Goal: Task Accomplishment & Management: Manage account settings

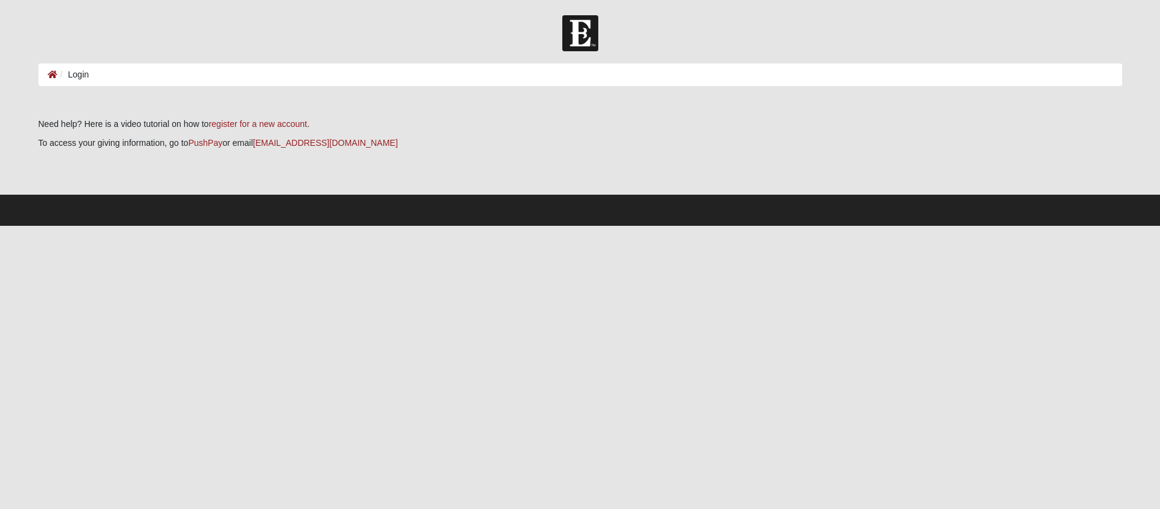
click at [81, 73] on li "Login" at bounding box center [73, 74] width 32 height 13
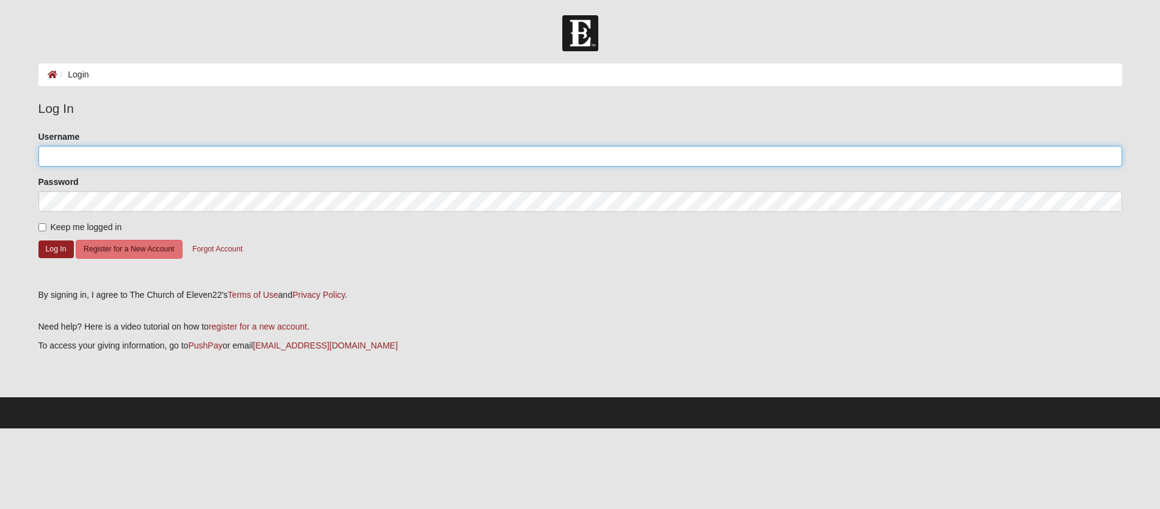
click at [87, 154] on input "Username" at bounding box center [579, 156] width 1083 height 21
type input "parramored"
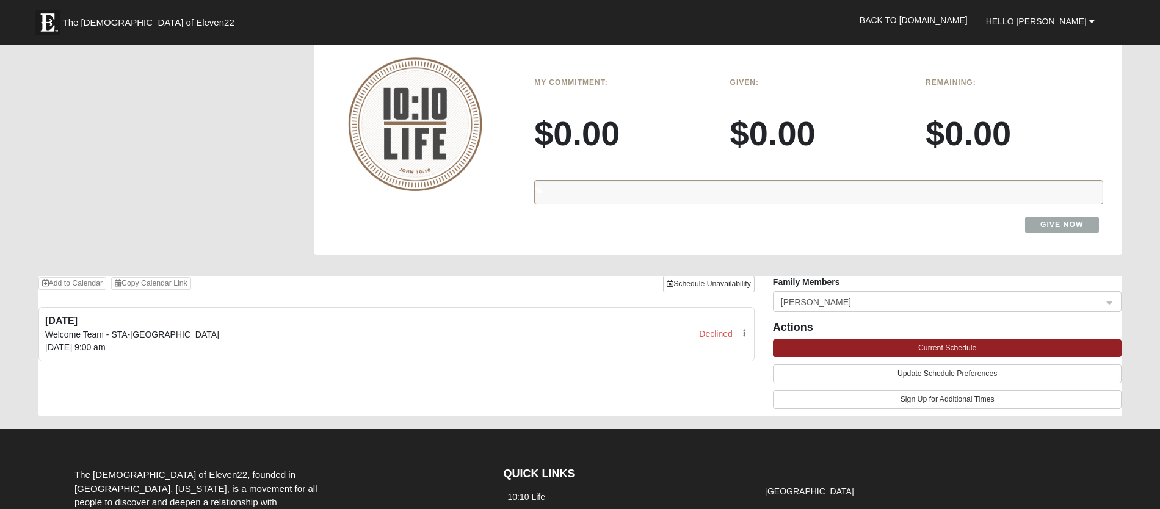
scroll to position [1097, 0]
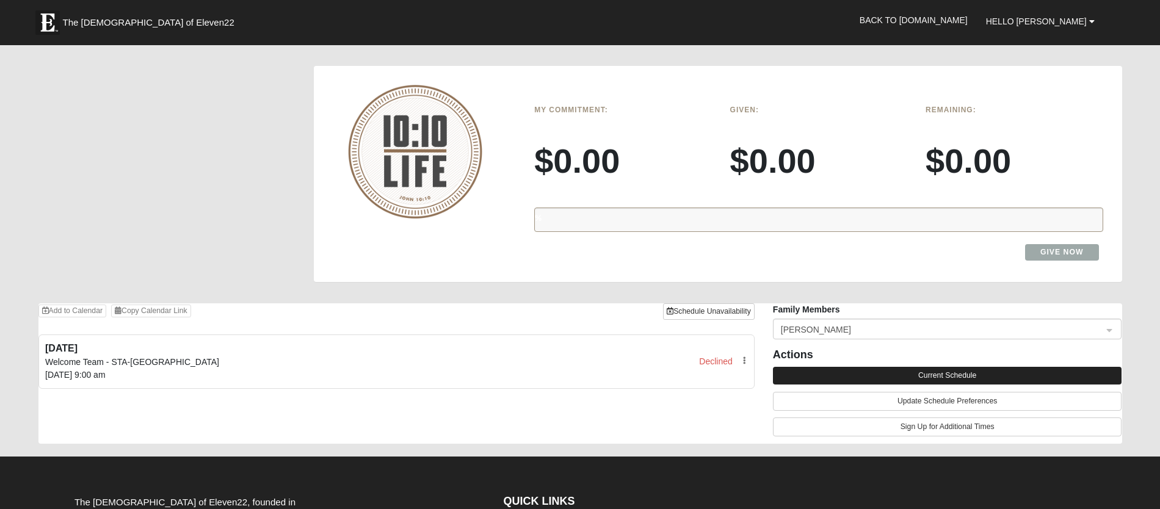
click at [940, 367] on button "Current Schedule" at bounding box center [947, 376] width 349 height 18
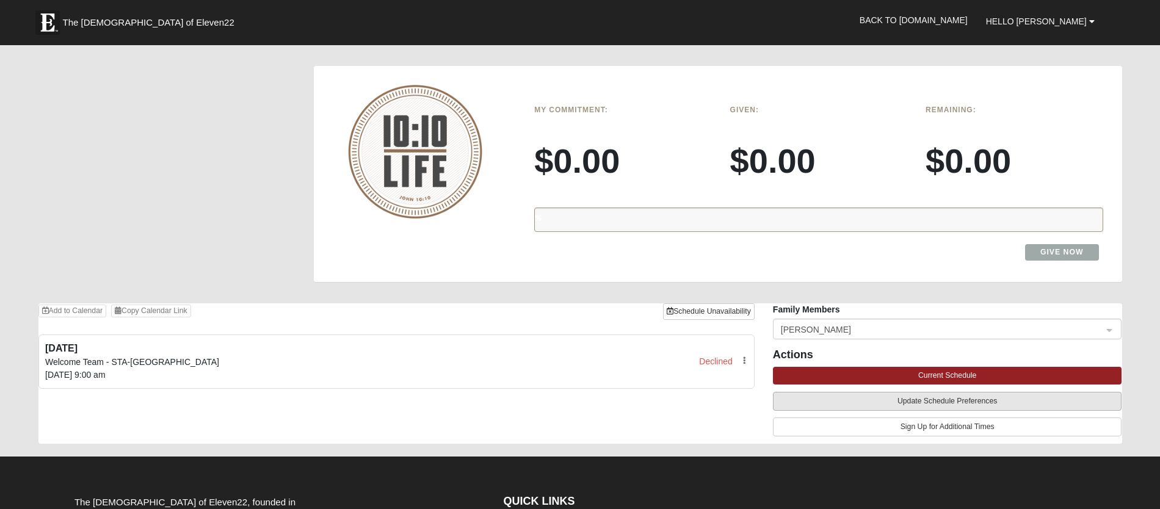
click at [902, 392] on button "Update Schedule Preferences" at bounding box center [947, 401] width 349 height 19
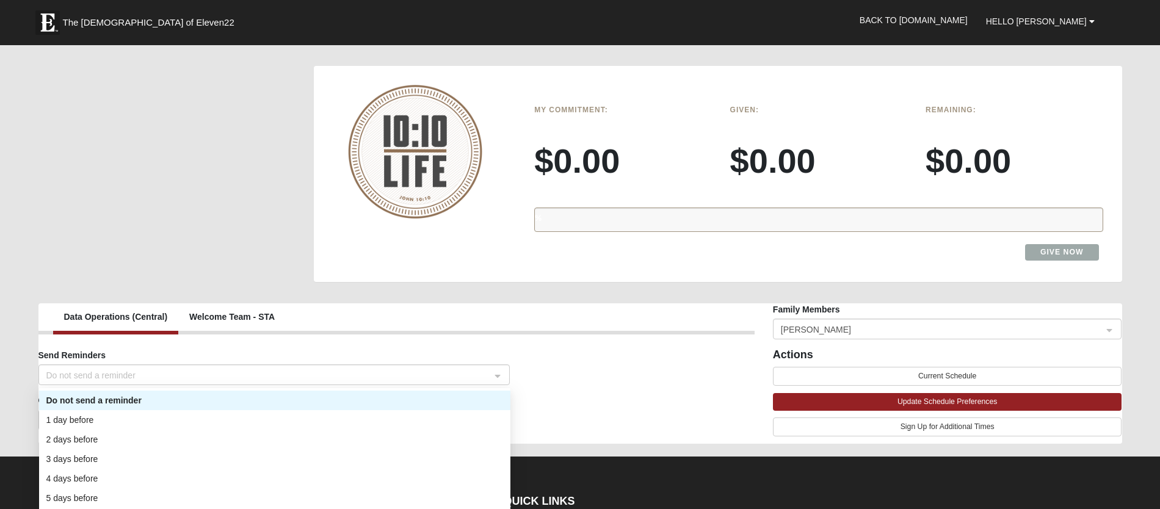
click at [399, 369] on span "Do not send a reminder" at bounding box center [268, 375] width 444 height 13
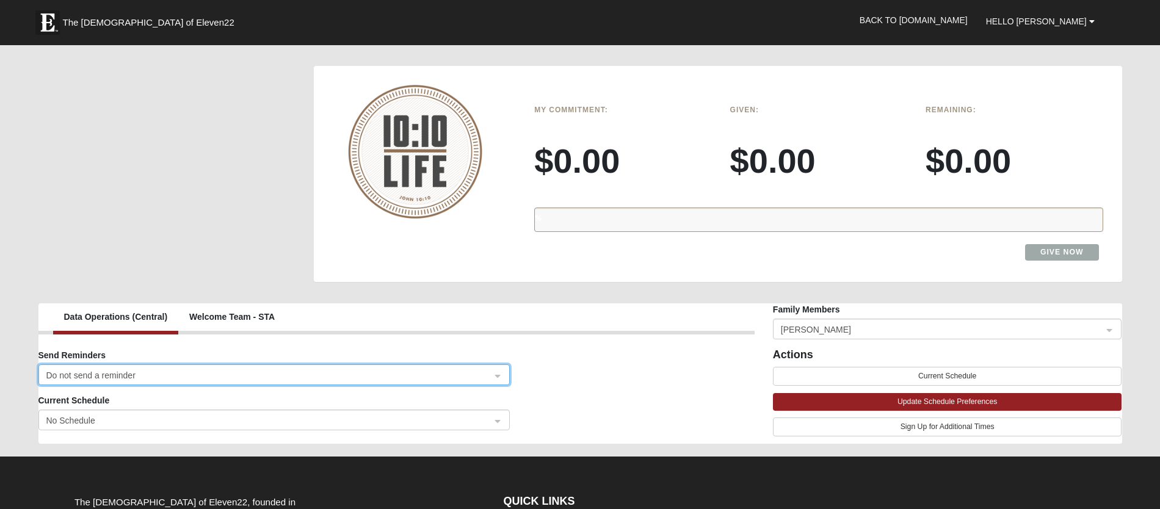
click at [635, 353] on div "Send Reminders Do not send a reminder Do not send a reminder 1 Do not send a re…" at bounding box center [396, 371] width 734 height 45
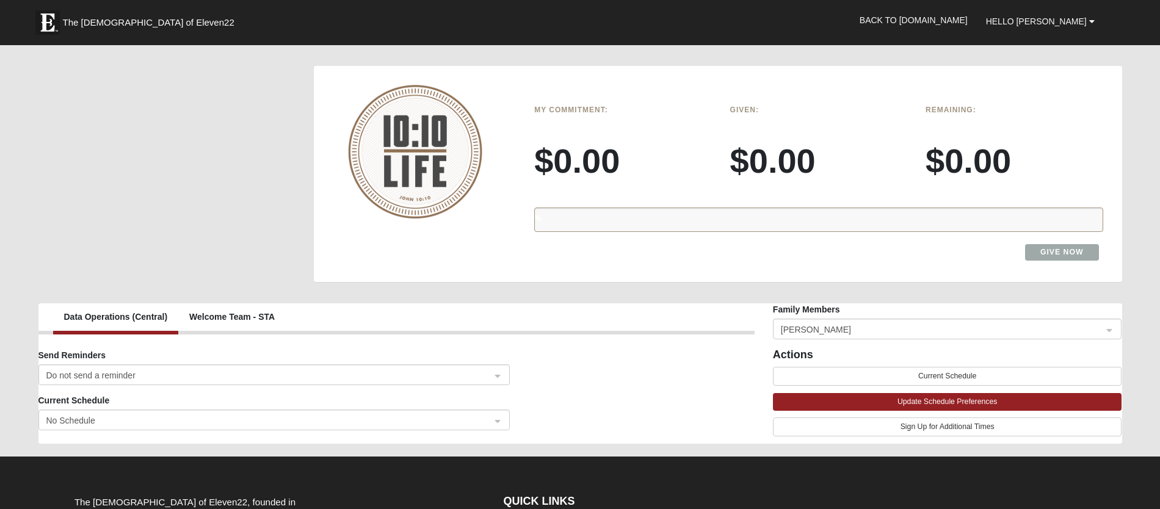
click at [449, 414] on span "No Schedule" at bounding box center [268, 420] width 444 height 13
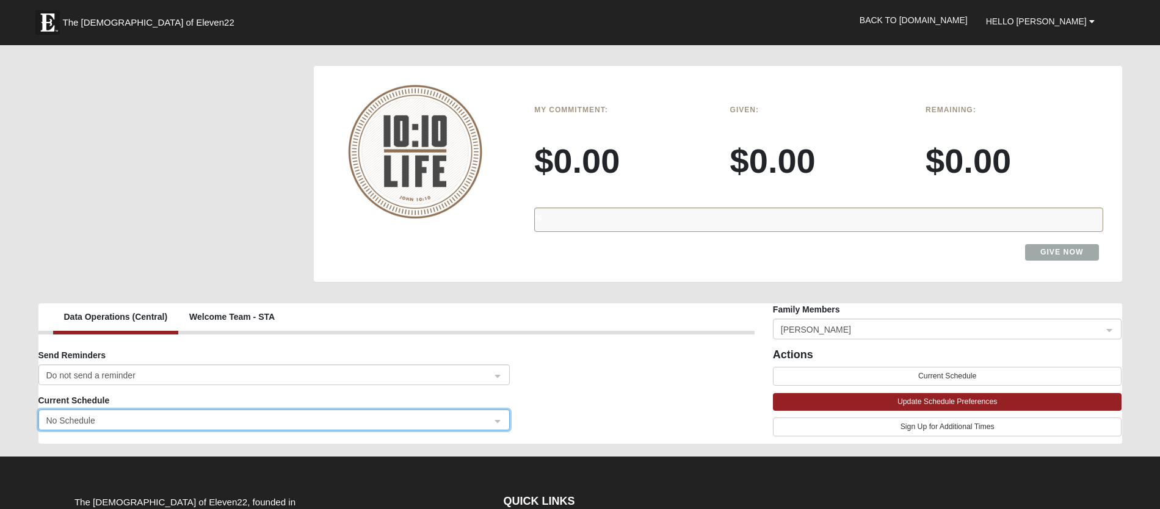
click at [671, 394] on div "Current Schedule No Schedule No Schedule 7aa70d4a-ae06-4402-8b63-0e7136a44560 N…" at bounding box center [396, 416] width 734 height 45
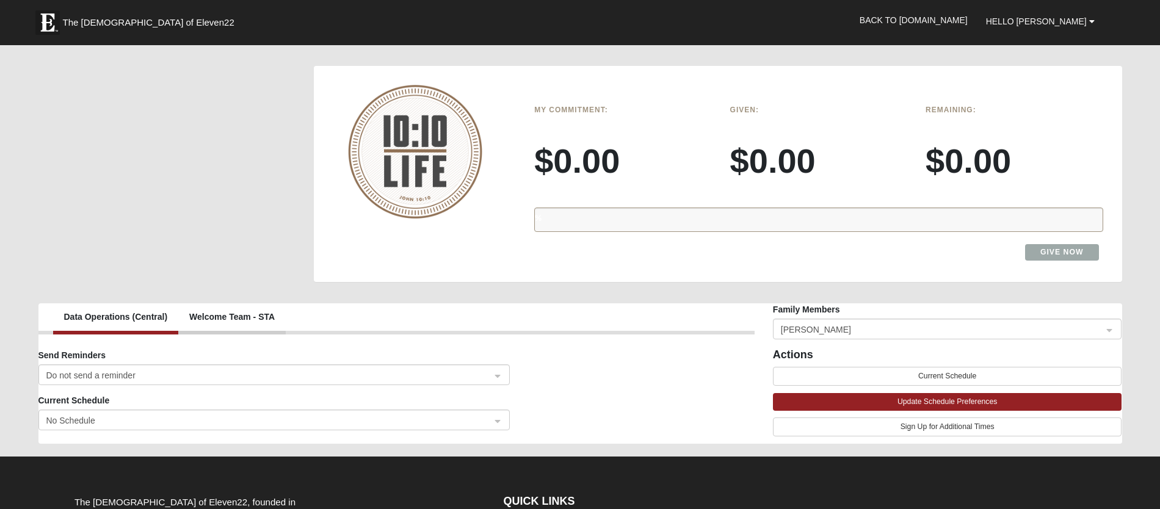
click at [220, 308] on span "Welcome Team - STA" at bounding box center [232, 317] width 93 height 18
click at [245, 308] on span "Welcome Team - STA" at bounding box center [232, 317] width 93 height 18
click at [139, 308] on span "Data Operations (Central)" at bounding box center [115, 317] width 111 height 18
click at [270, 308] on span "Welcome Team - STA" at bounding box center [232, 317] width 93 height 18
